Goal: Navigation & Orientation: Find specific page/section

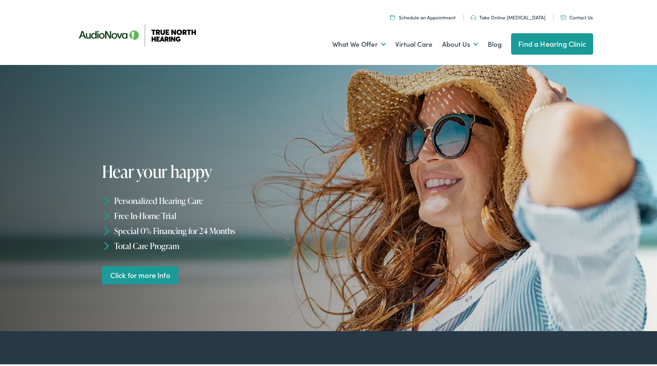
click at [542, 40] on link "Find a Hearing Clinic" at bounding box center [552, 42] width 82 height 21
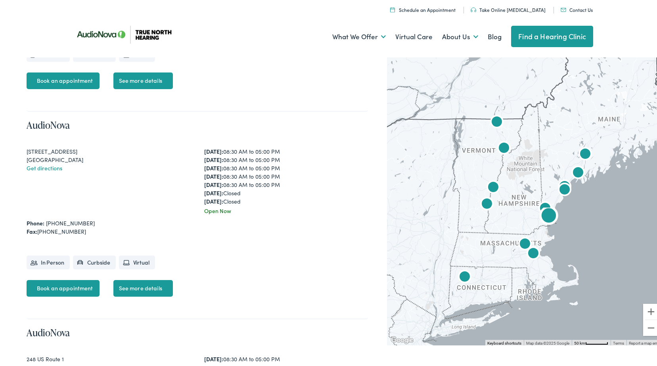
scroll to position [1387, 0]
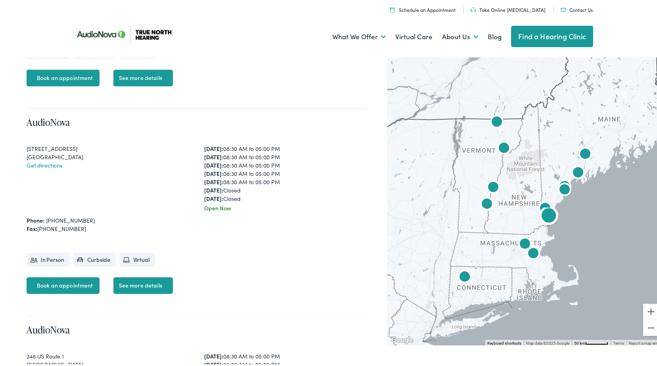
click at [49, 163] on link "Get directions" at bounding box center [45, 164] width 36 height 8
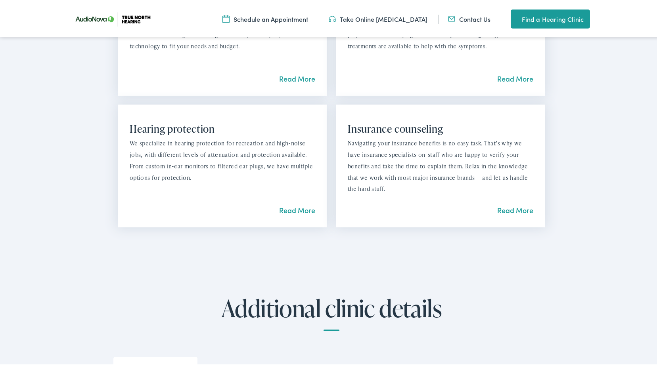
scroll to position [793, 0]
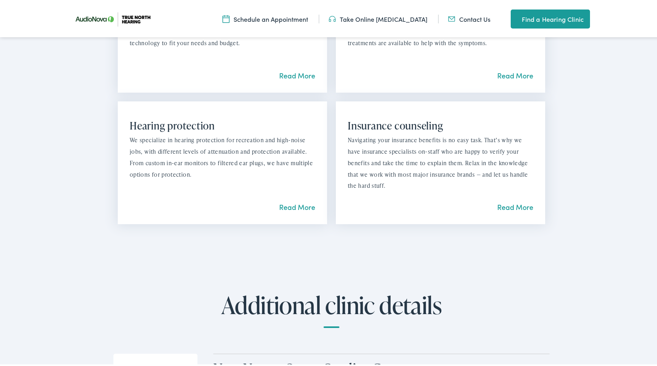
click at [514, 205] on link "Read More" at bounding box center [515, 206] width 36 height 10
